Goal: Find specific page/section: Find specific page/section

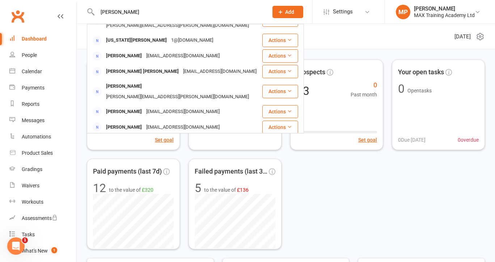
scroll to position [47, 0]
type input "[PERSON_NAME]"
click at [139, 138] on div "[PERSON_NAME]" at bounding box center [124, 143] width 40 height 11
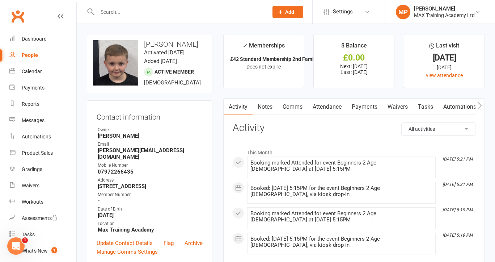
click at [122, 12] on input "text" at bounding box center [179, 12] width 168 height 10
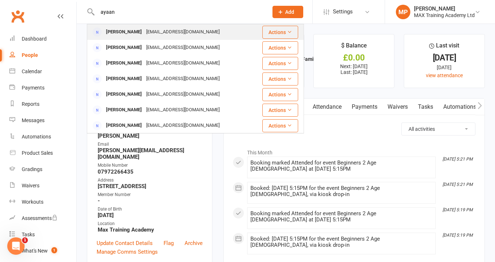
type input "ayaan"
click at [129, 32] on div "[PERSON_NAME]" at bounding box center [124, 32] width 40 height 11
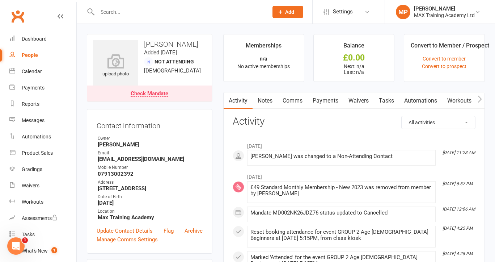
click at [326, 101] on link "Payments" at bounding box center [326, 100] width 36 height 17
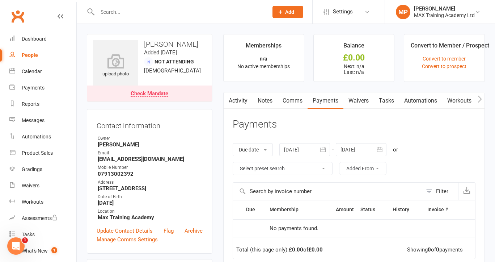
click at [302, 151] on div at bounding box center [305, 149] width 51 height 13
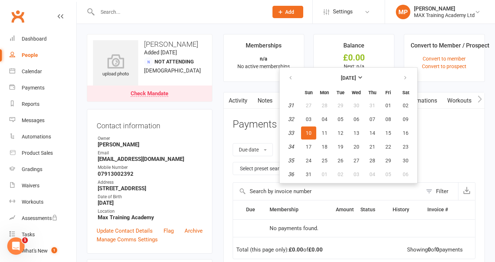
click at [291, 85] on table "[DATE] Sun Mon Tue Wed Thu Fri Sat 31 27 28 29 30 31 01 02 32 03 04 05 06 07 08…" at bounding box center [348, 125] width 135 height 112
click at [291, 81] on button "button" at bounding box center [292, 77] width 16 height 13
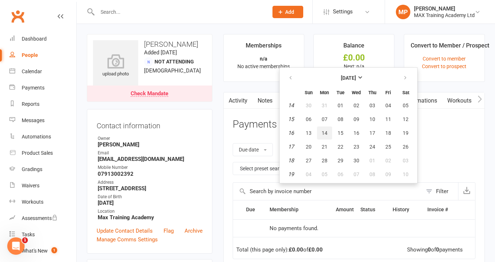
click at [327, 127] on button "14" at bounding box center [324, 132] width 15 height 13
type input "[DATE]"
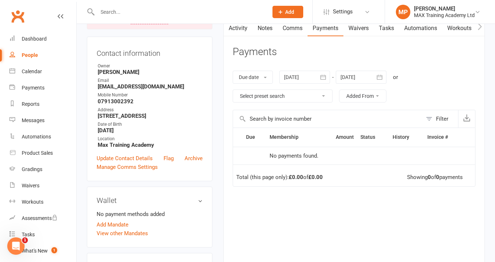
scroll to position [85, 0]
